Goal: Task Accomplishment & Management: Manage account settings

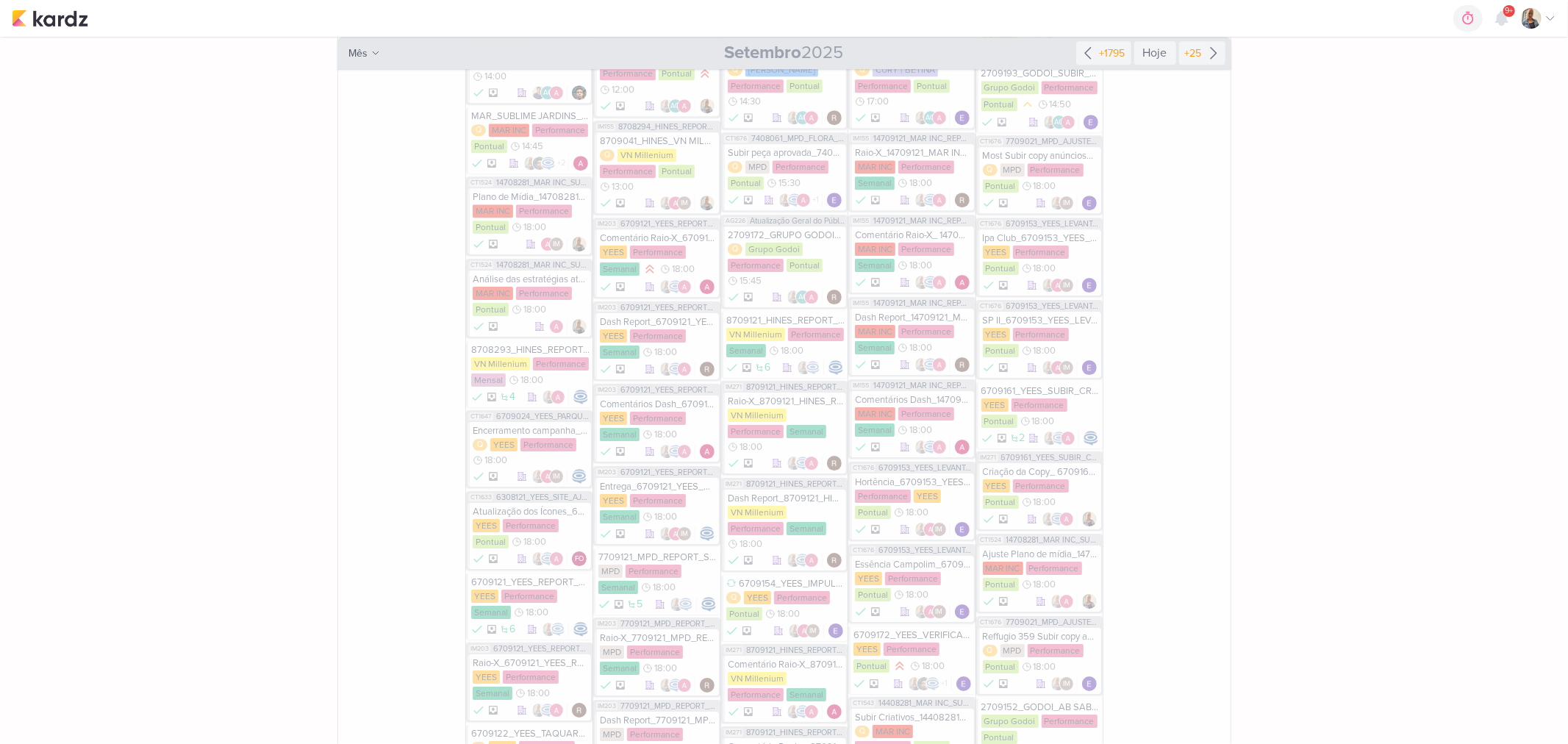
scroll to position [4491, 0]
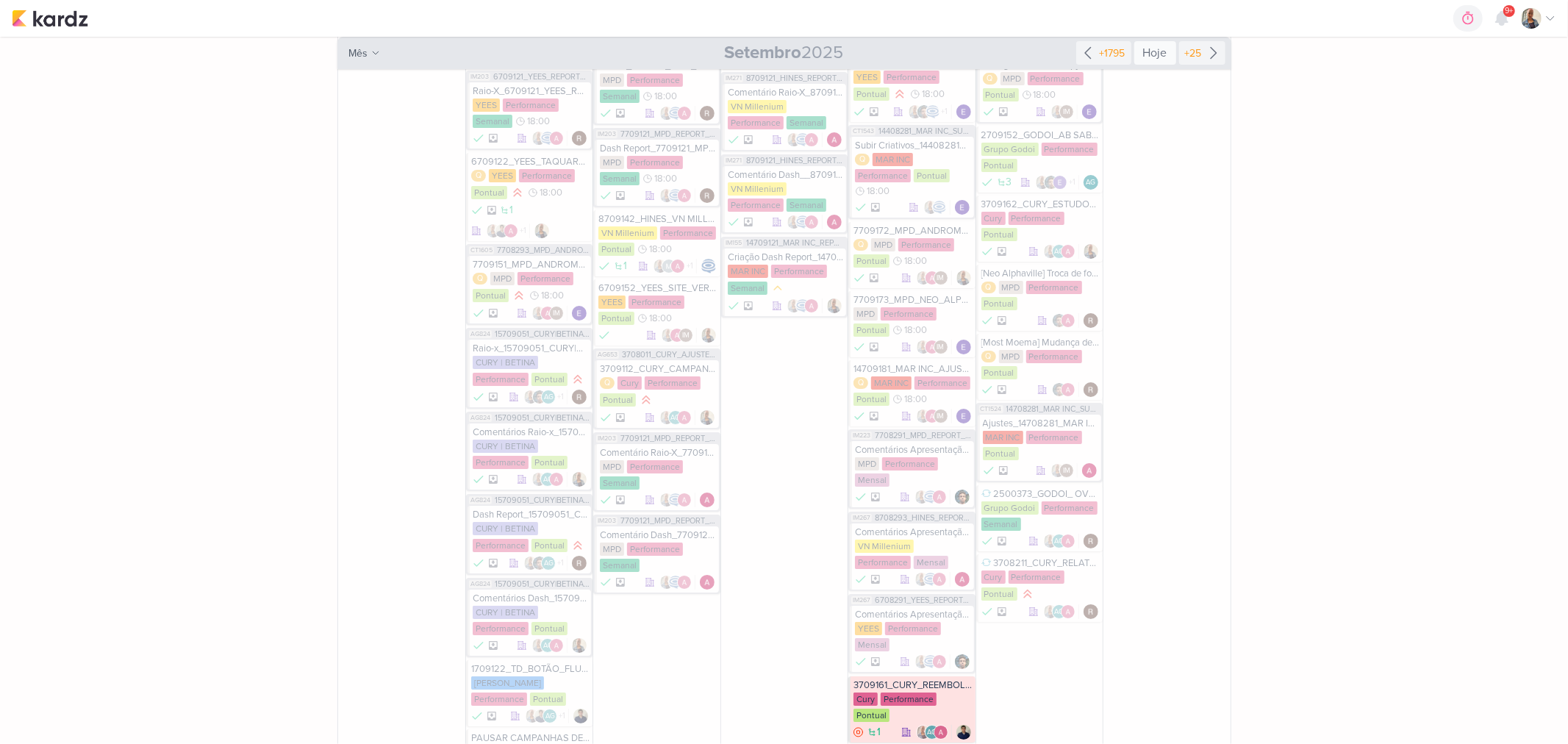
click at [1152, 51] on div "Hoje" at bounding box center [1155, 53] width 42 height 24
click at [1162, 52] on div "Hoje" at bounding box center [1155, 53] width 42 height 24
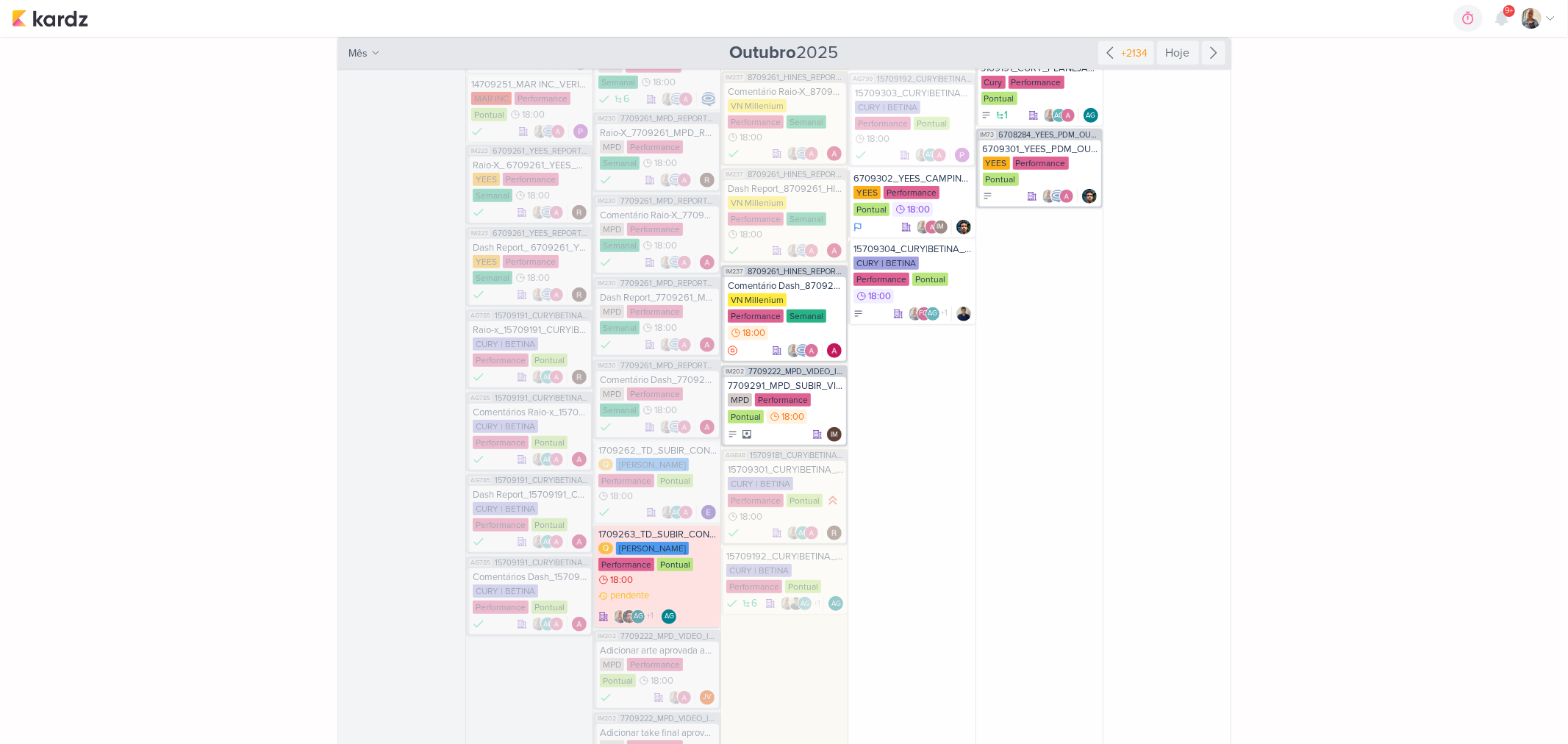
scroll to position [760, 0]
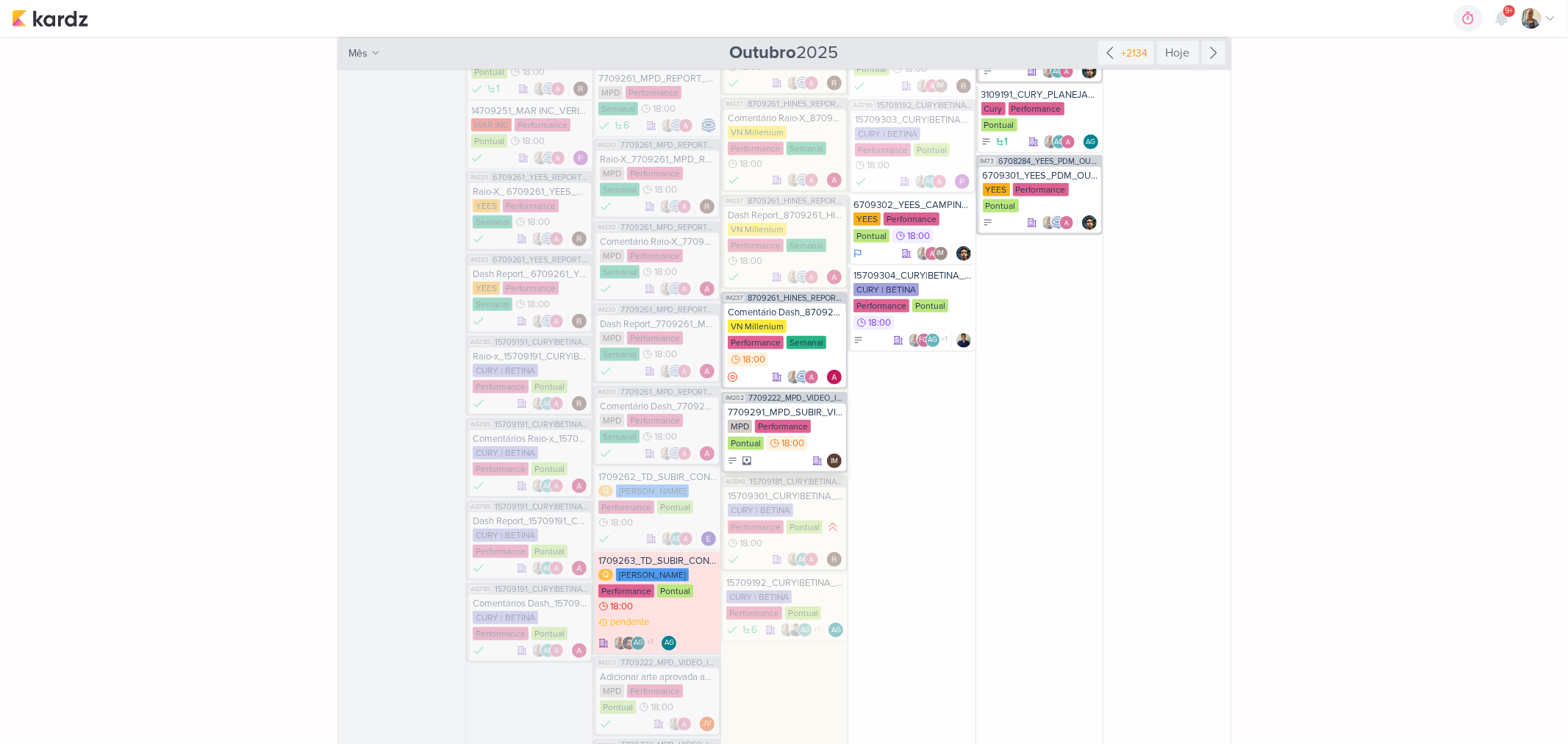
click at [772, 454] on div "IM" at bounding box center [784, 461] width 115 height 15
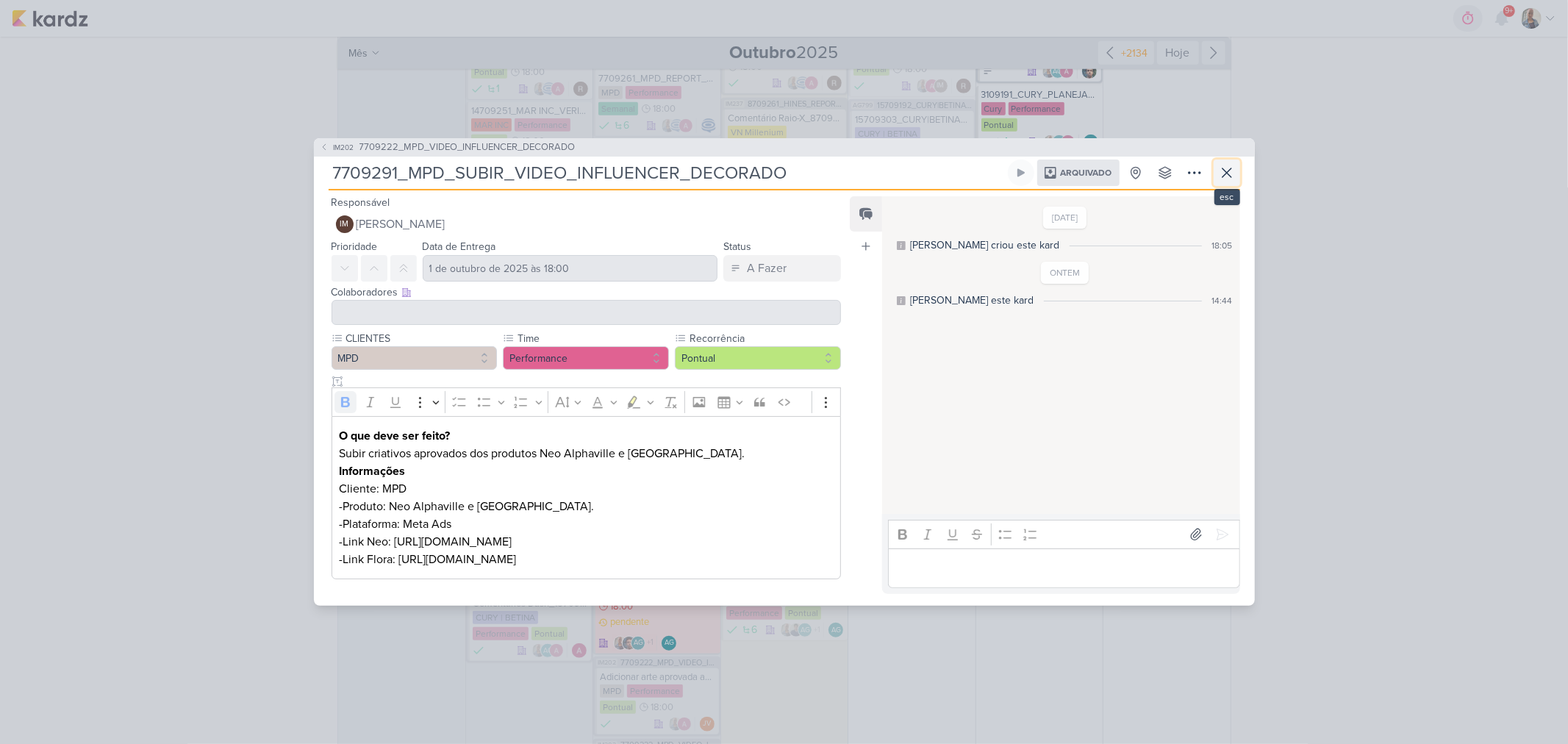
click at [1233, 164] on icon at bounding box center [1226, 173] width 18 height 18
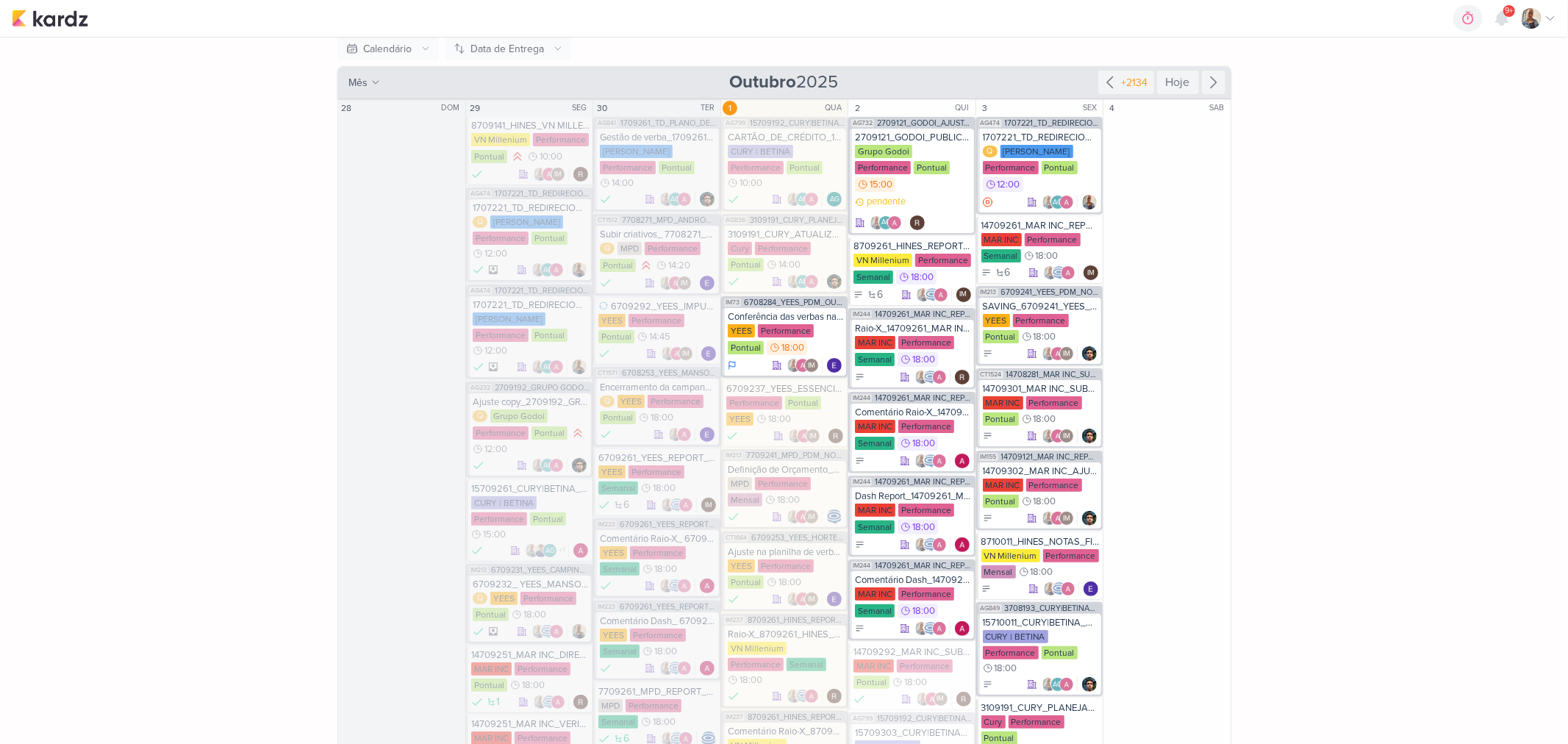
scroll to position [106, 0]
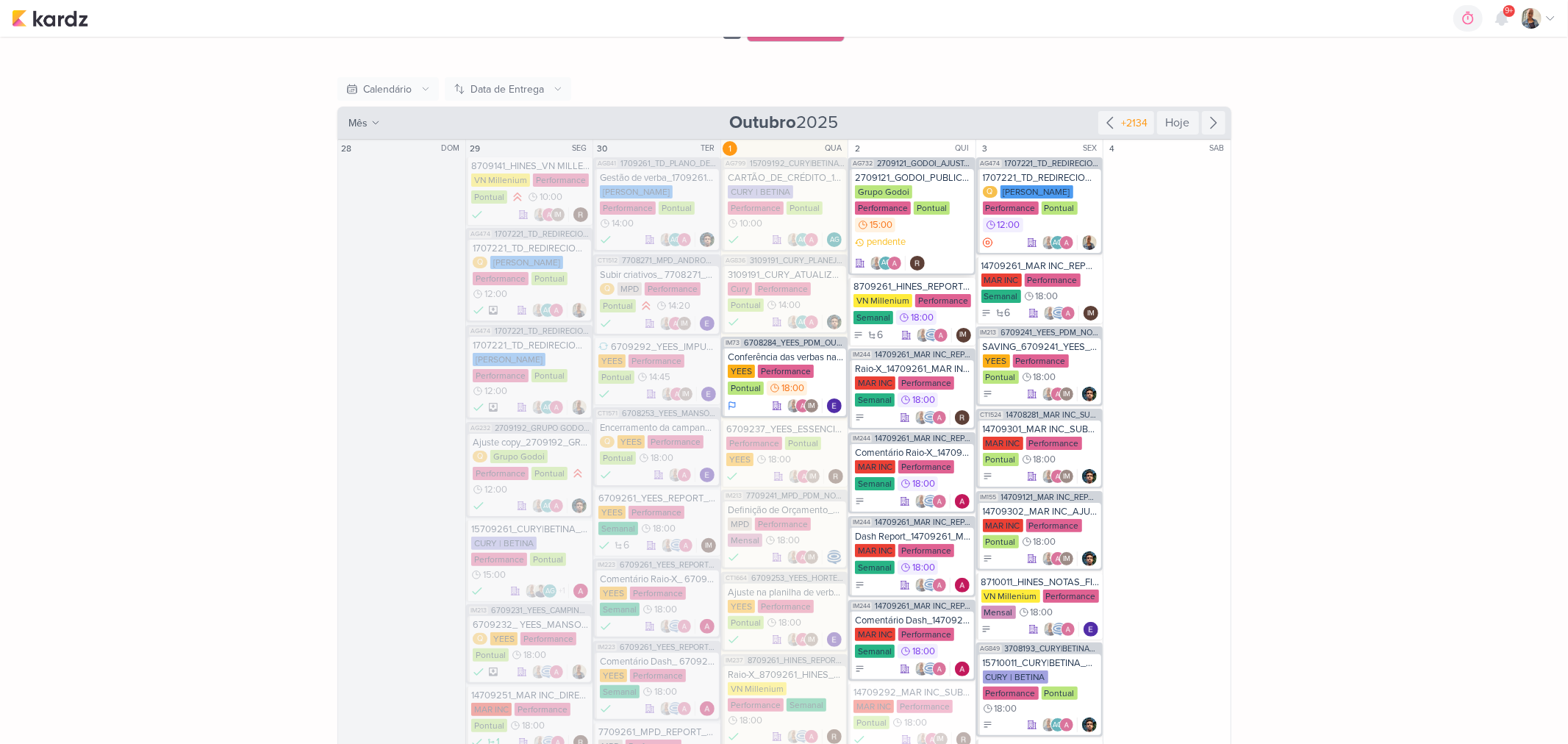
click at [952, 235] on div "pendente AG" at bounding box center [911, 253] width 115 height 35
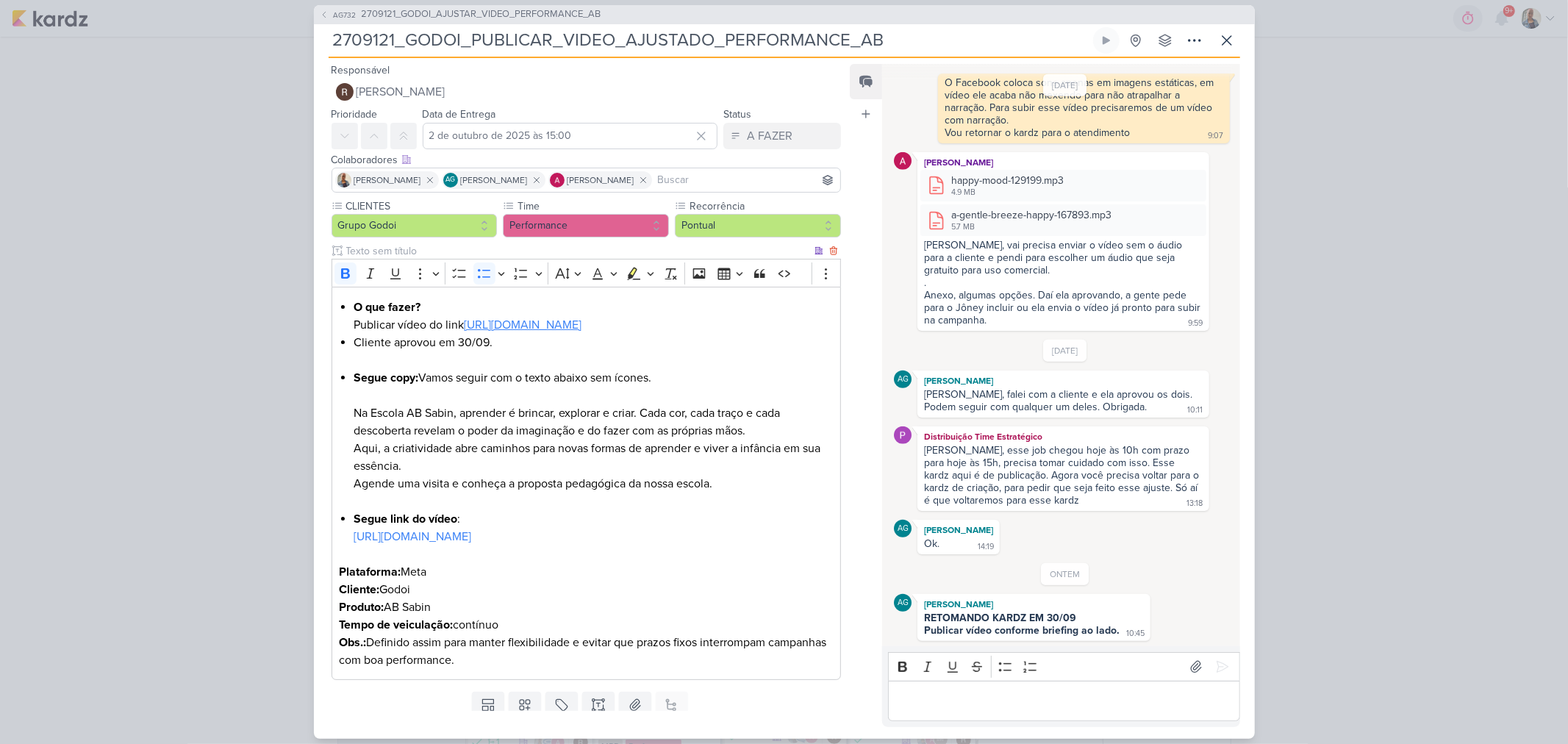
scroll to position [86, 0]
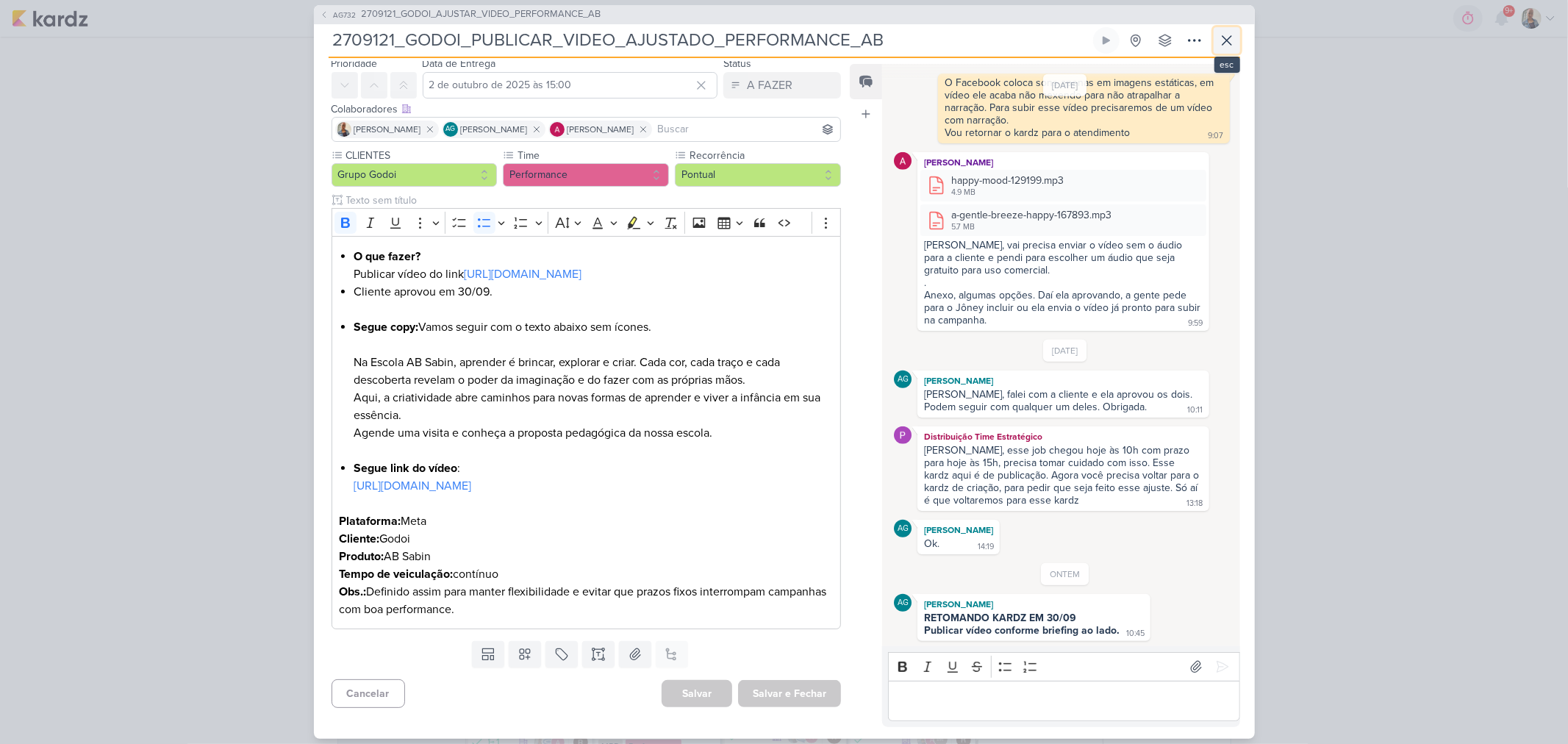
click at [1235, 44] on button at bounding box center [1226, 40] width 27 height 27
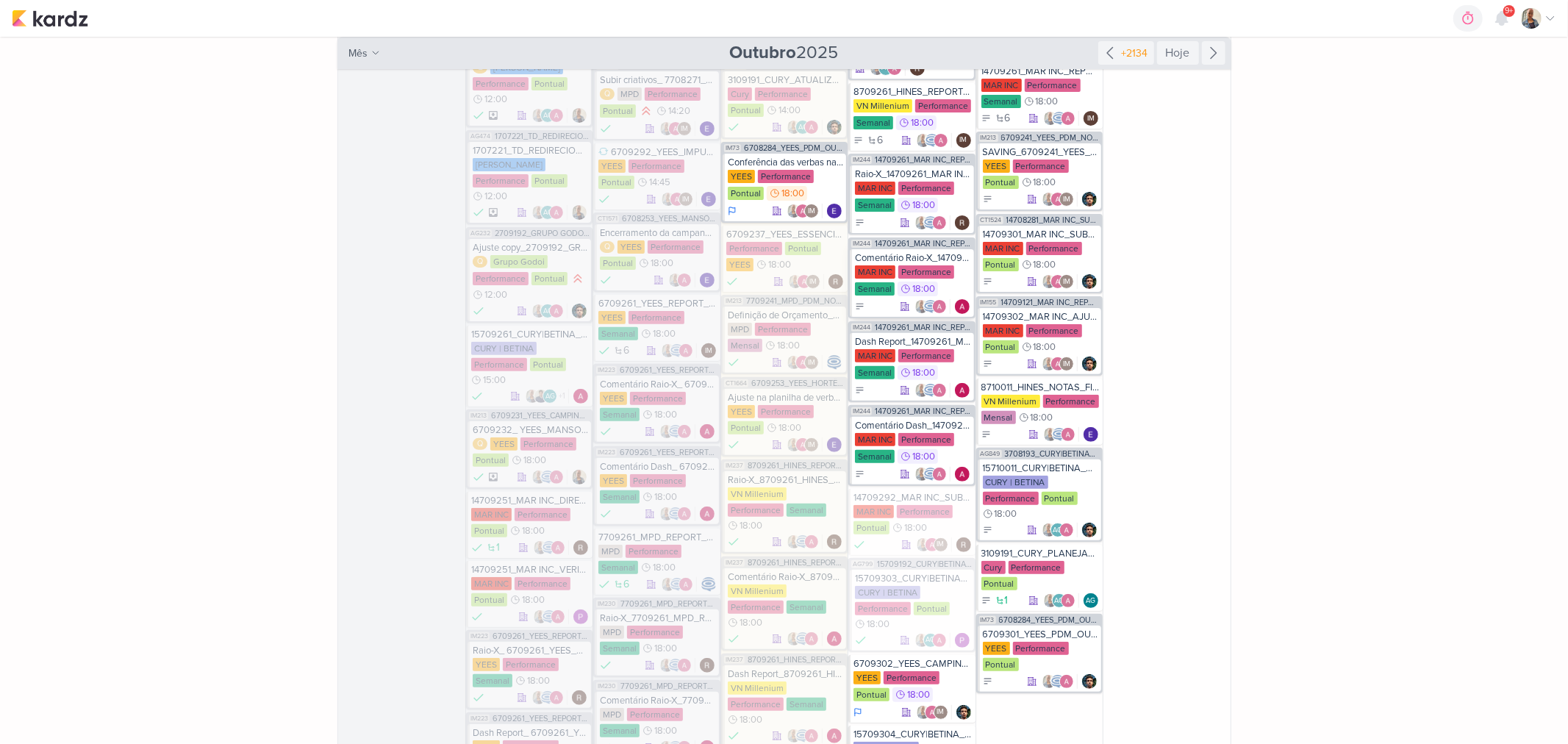
scroll to position [434, 0]
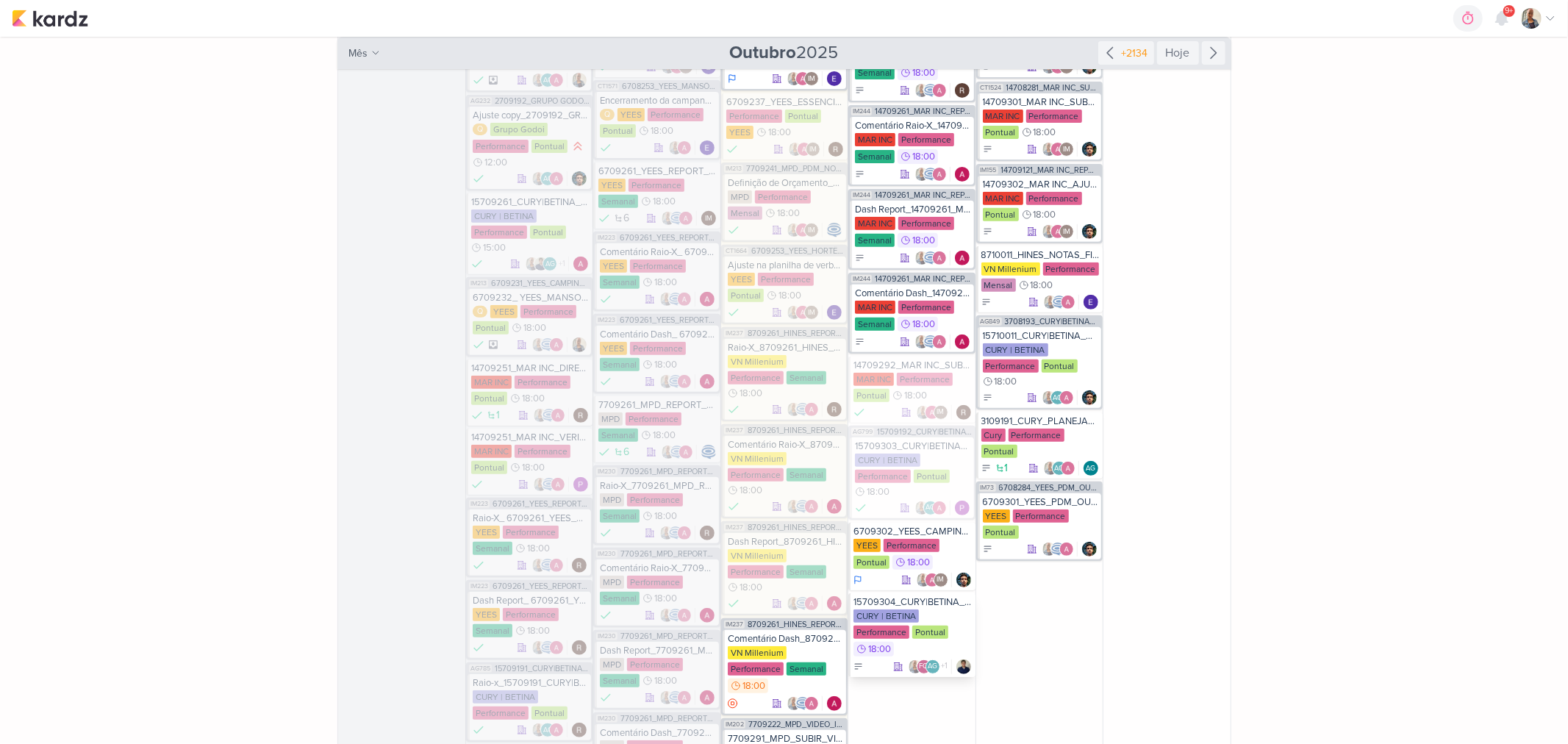
click at [923, 609] on div "CURY | BETINA Performance Pontual 18:00" at bounding box center [912, 633] width 118 height 48
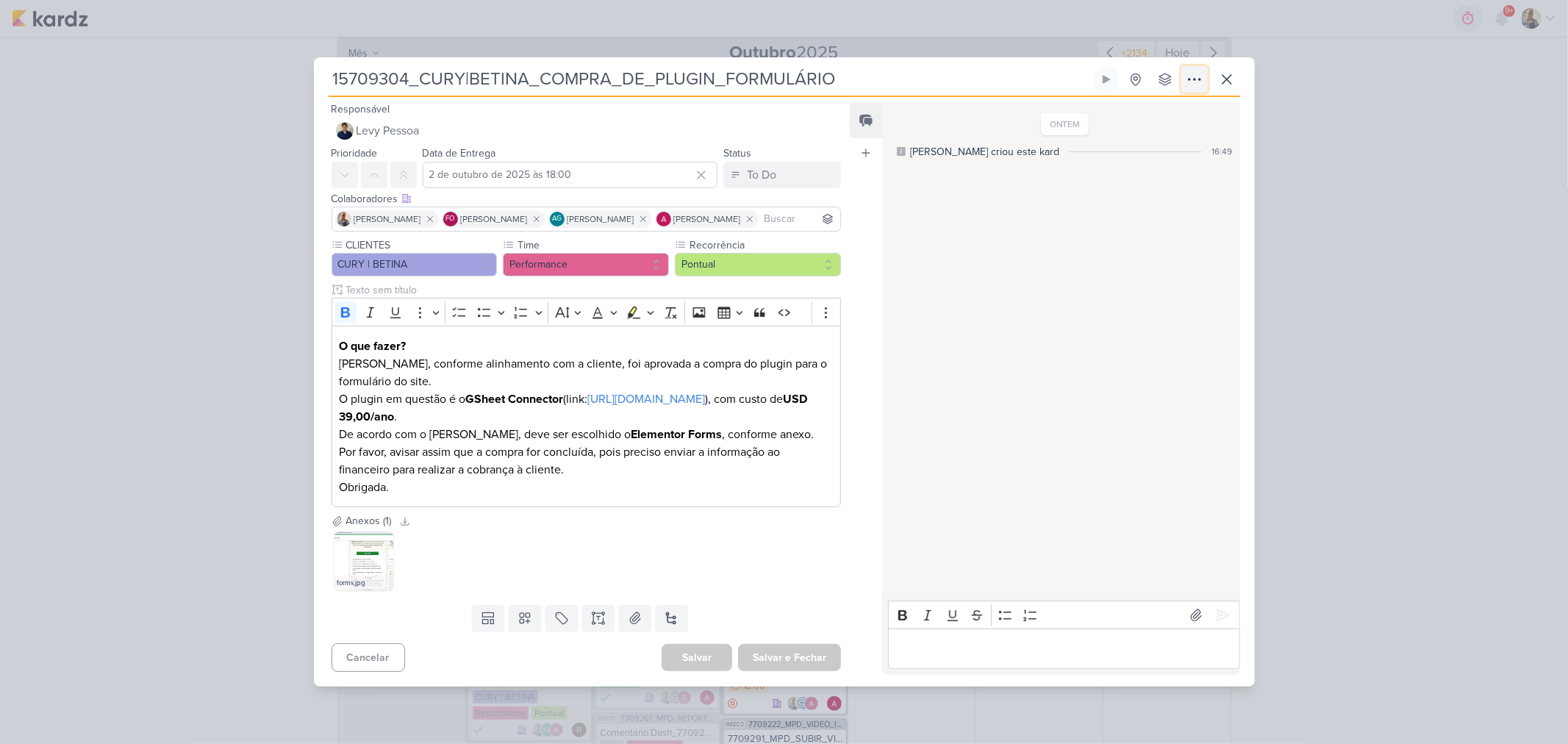
click at [1196, 83] on icon at bounding box center [1194, 80] width 18 height 18
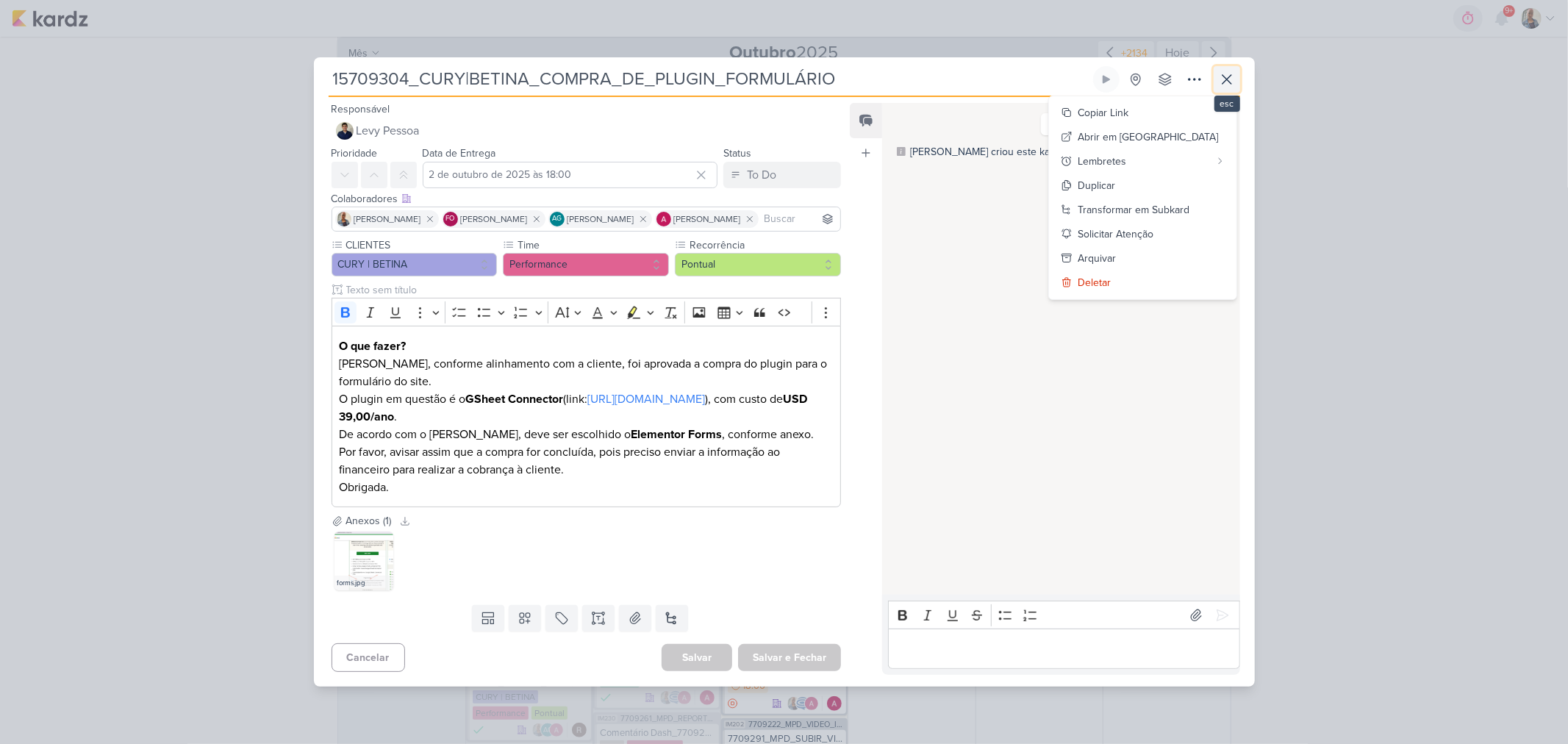
click at [1233, 84] on icon at bounding box center [1226, 80] width 18 height 18
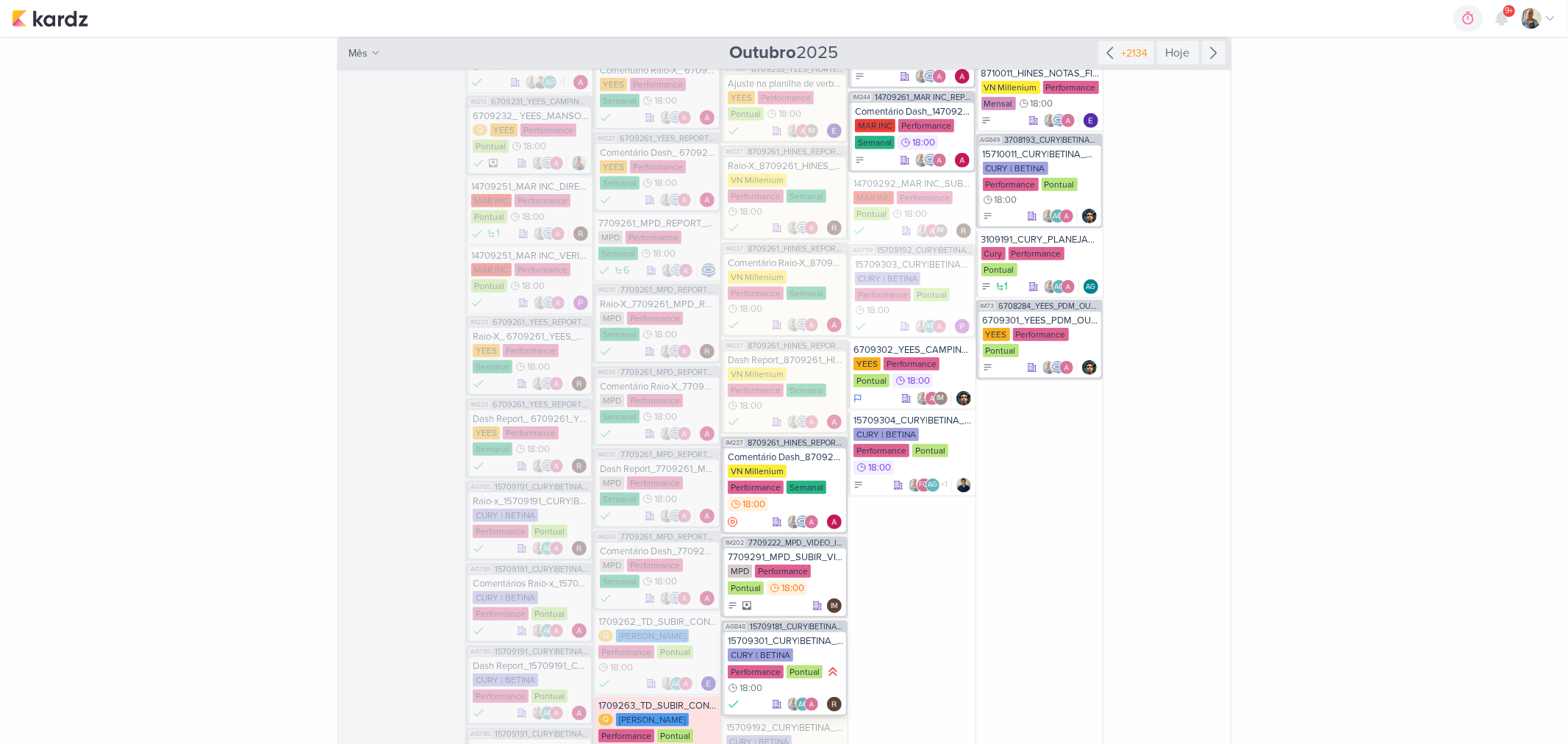
scroll to position [515, 0]
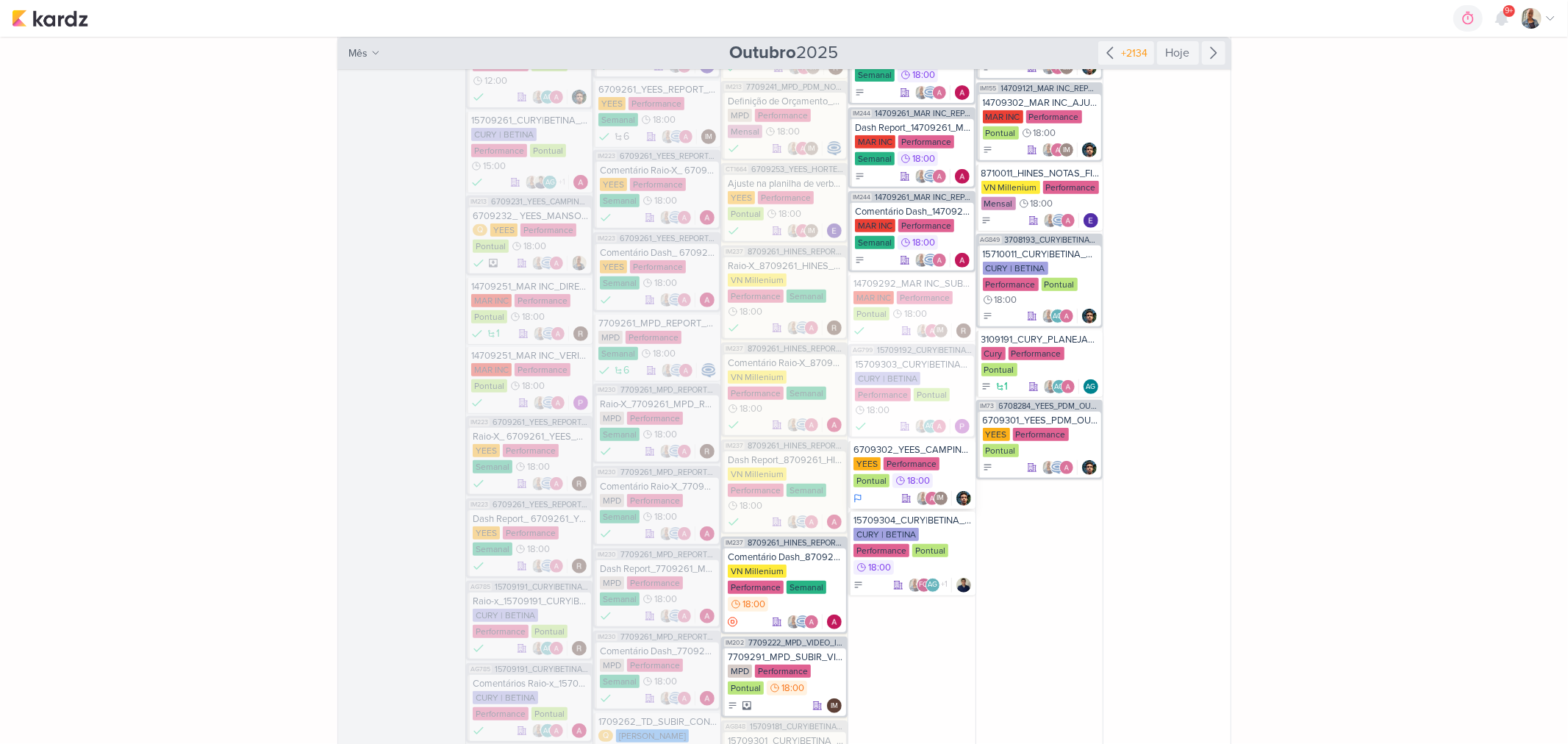
click at [945, 457] on div "YEES Performance Pontual 18:00" at bounding box center [912, 472] width 118 height 32
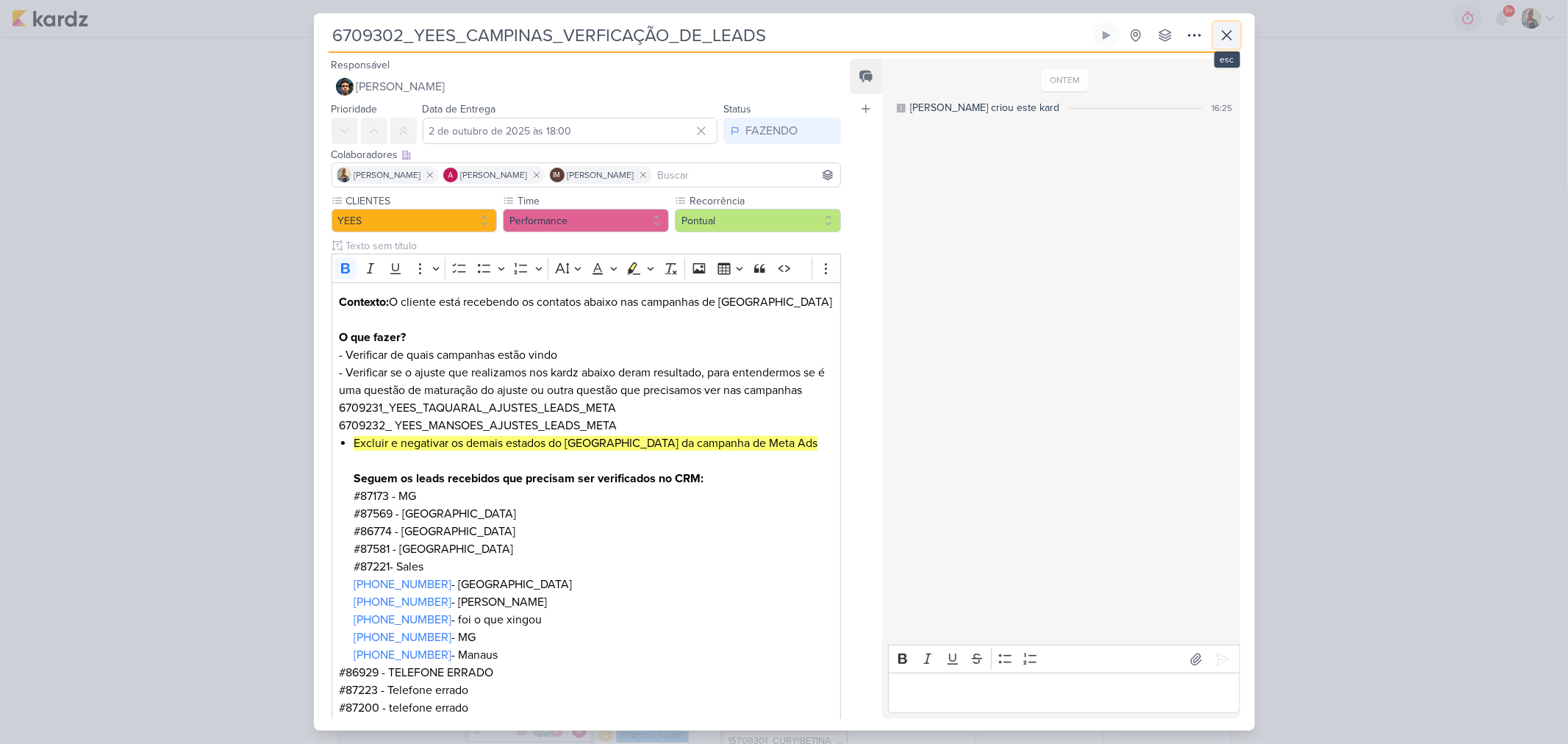
click at [1218, 37] on icon at bounding box center [1226, 35] width 18 height 18
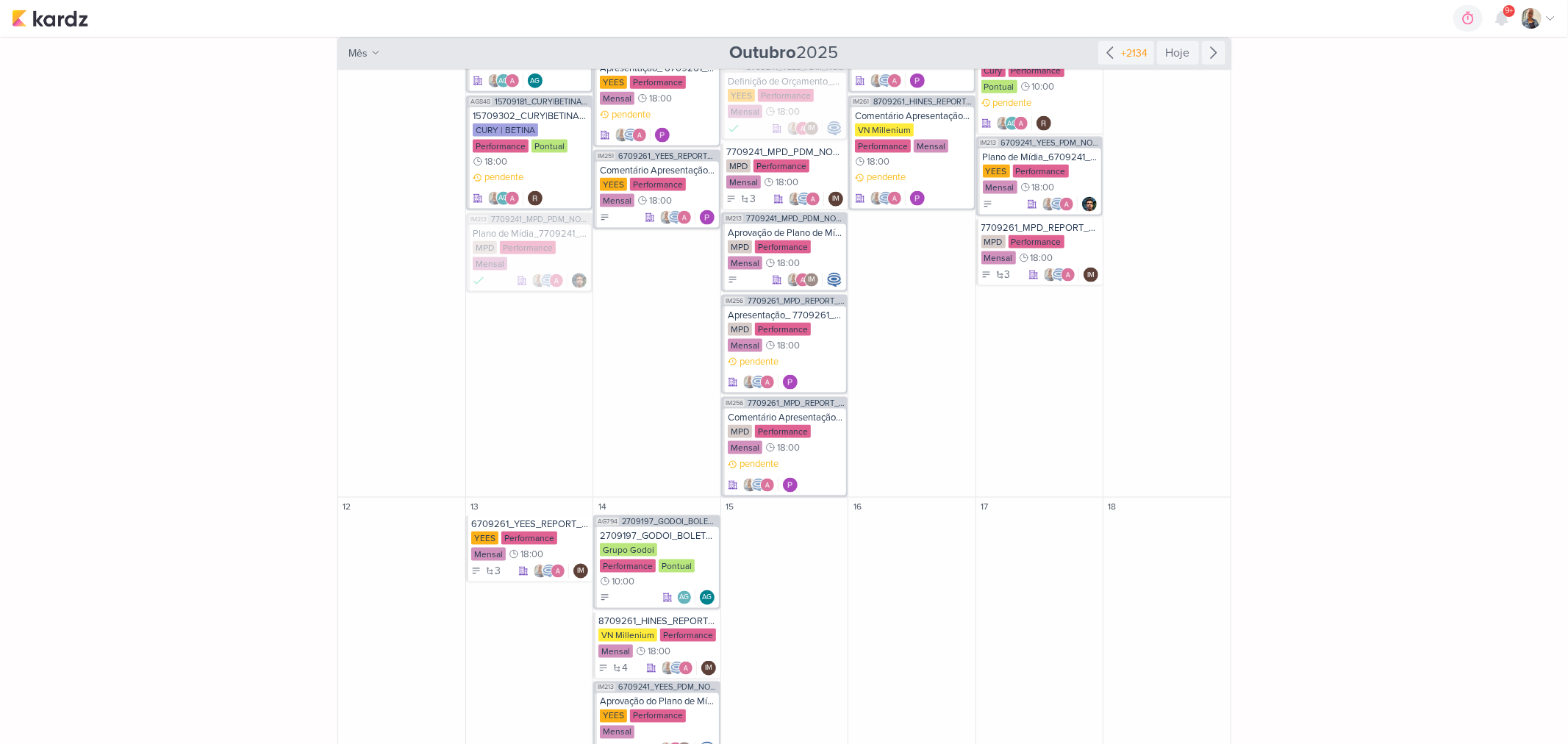
scroll to position [1495, 0]
